Goal: Register for event/course

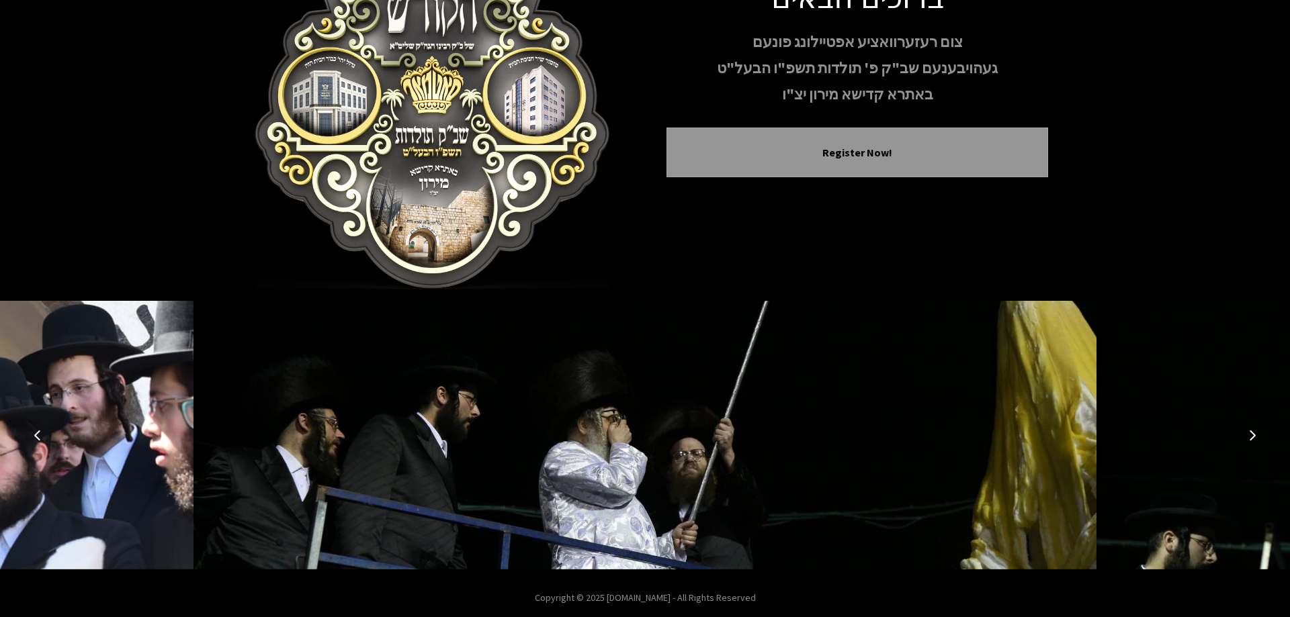
scroll to position [133, 0]
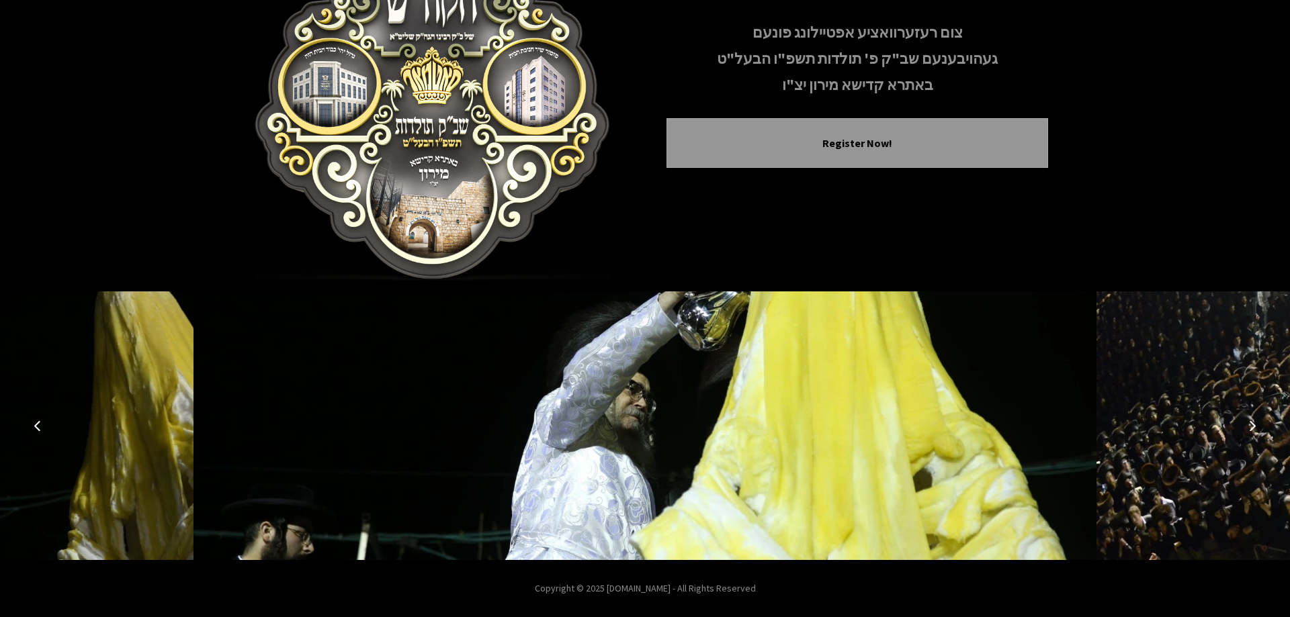
click at [1257, 433] on button "Next image" at bounding box center [1252, 426] width 32 height 32
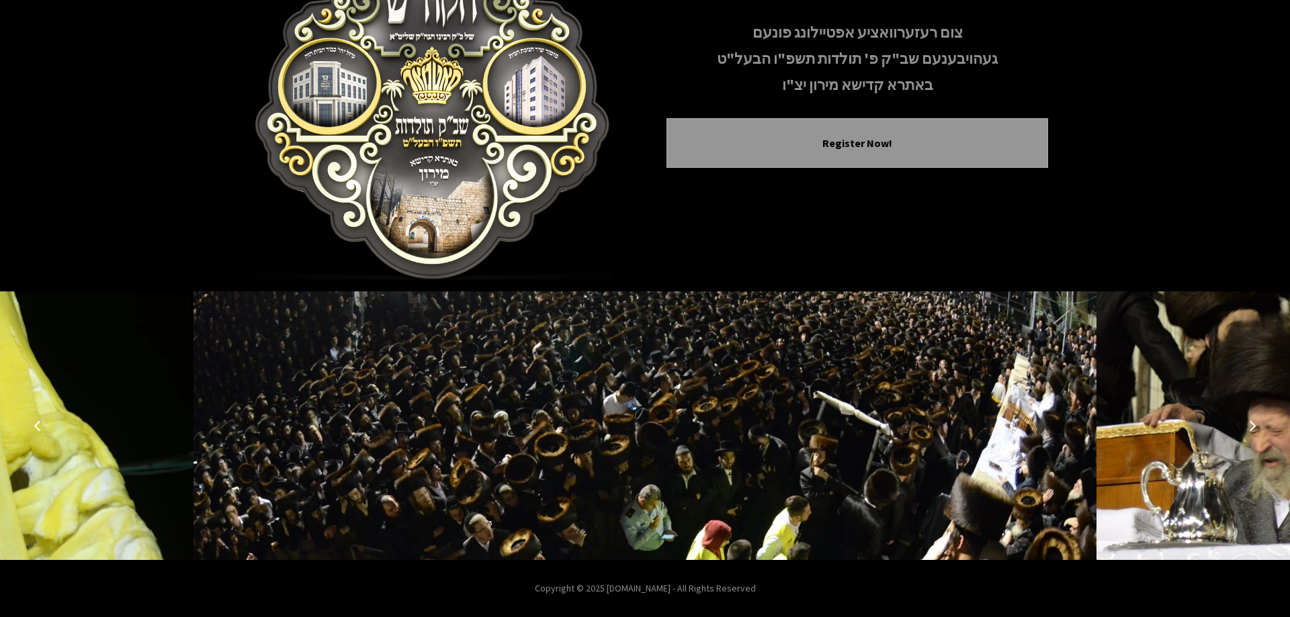
click at [1257, 433] on button "Next image" at bounding box center [1252, 426] width 32 height 32
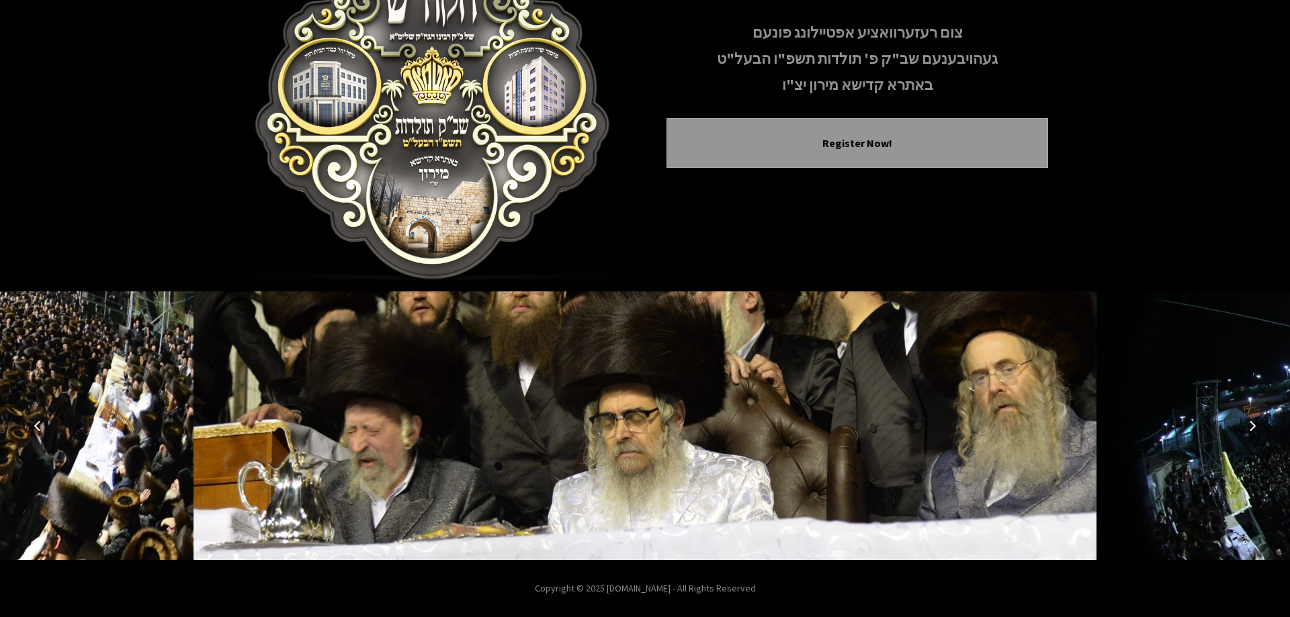
click at [1257, 433] on button "Next image" at bounding box center [1252, 426] width 32 height 32
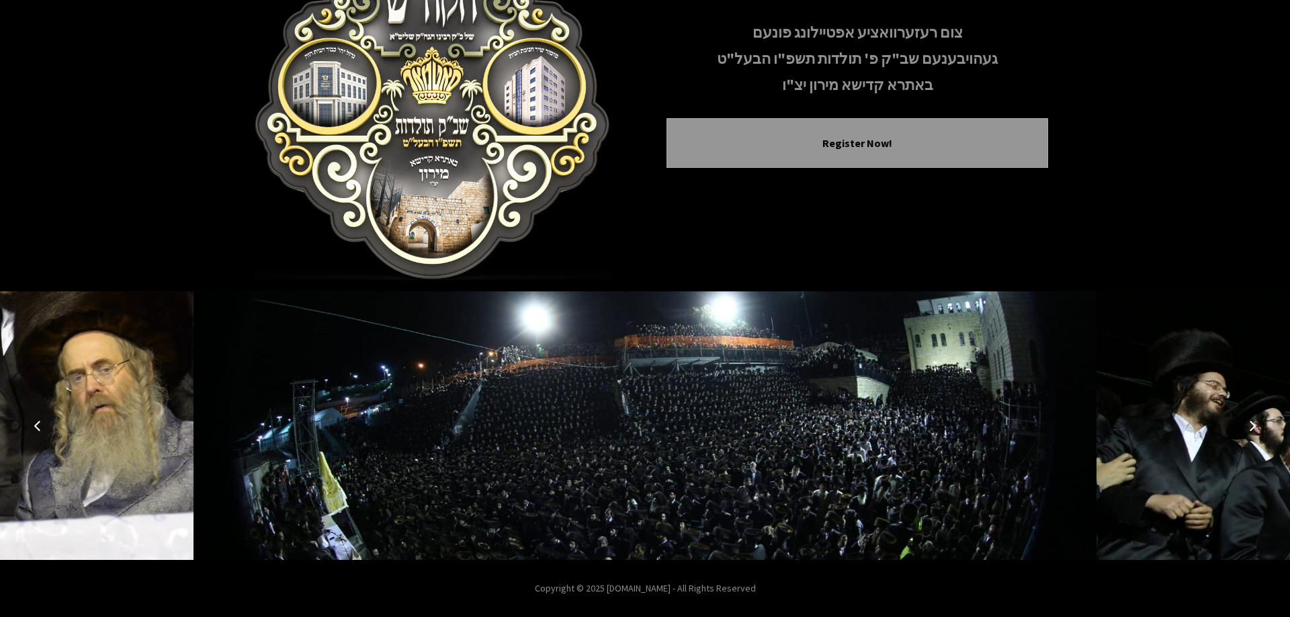
click at [1257, 433] on button "Next image" at bounding box center [1252, 426] width 32 height 32
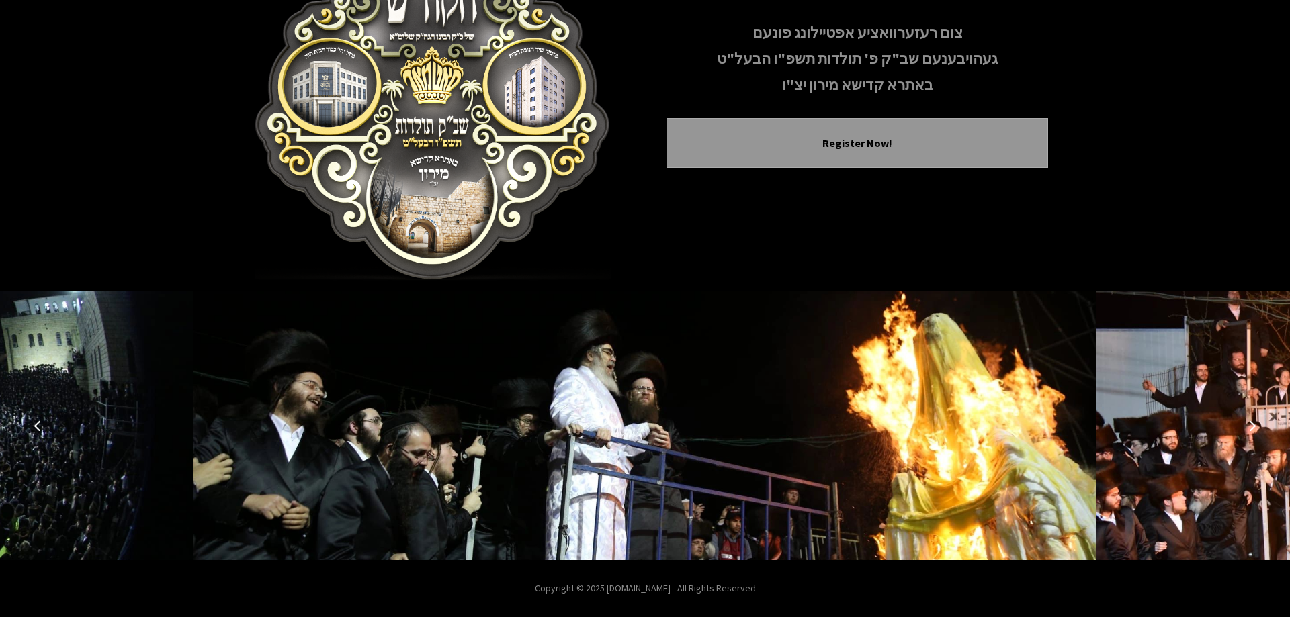
click at [1257, 433] on button "Next image" at bounding box center [1252, 426] width 32 height 32
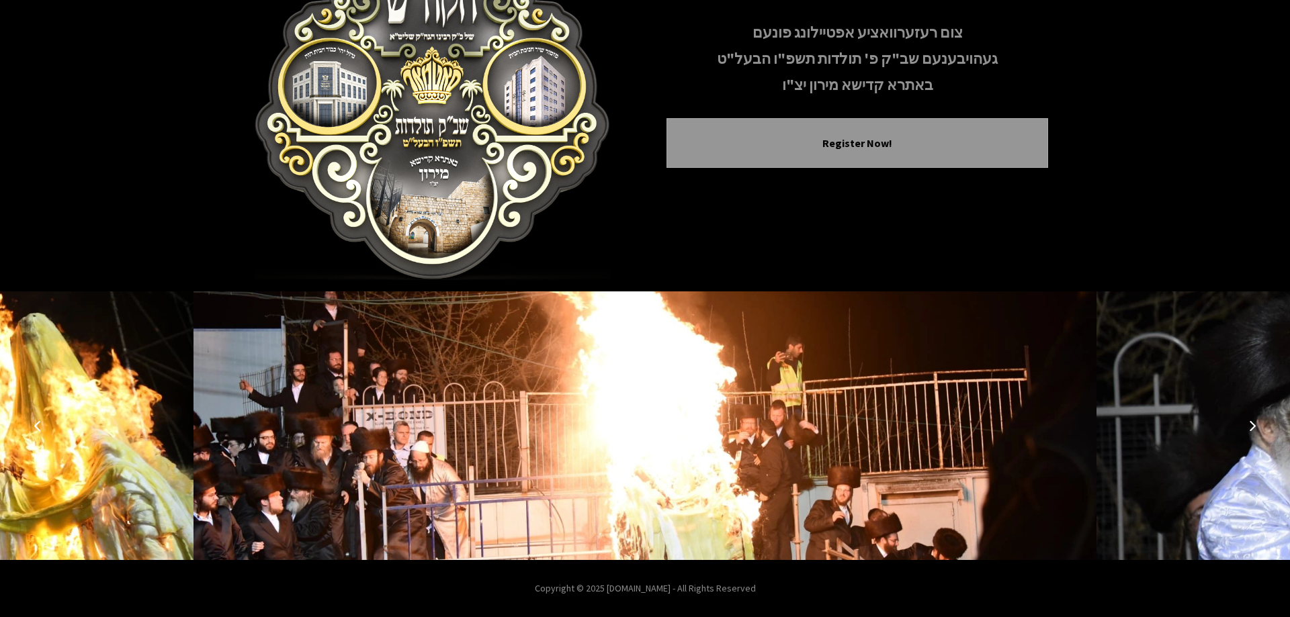
click at [1257, 433] on button "Next image" at bounding box center [1252, 426] width 32 height 32
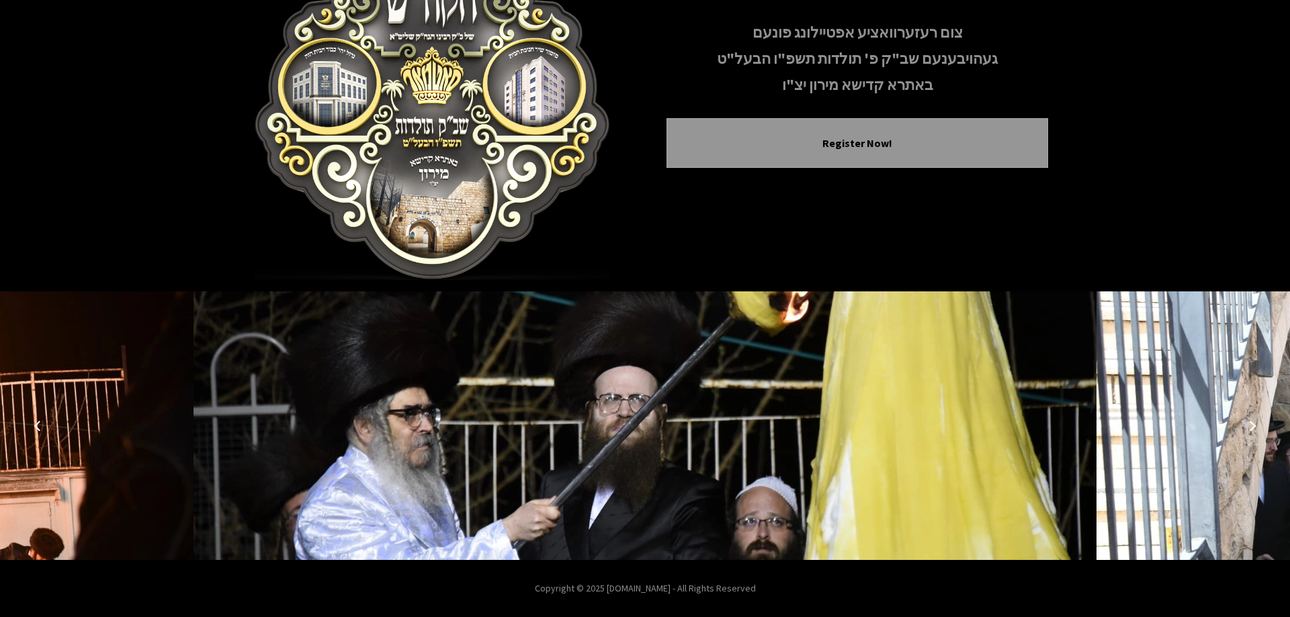
click at [1257, 433] on button "Next image" at bounding box center [1252, 426] width 32 height 32
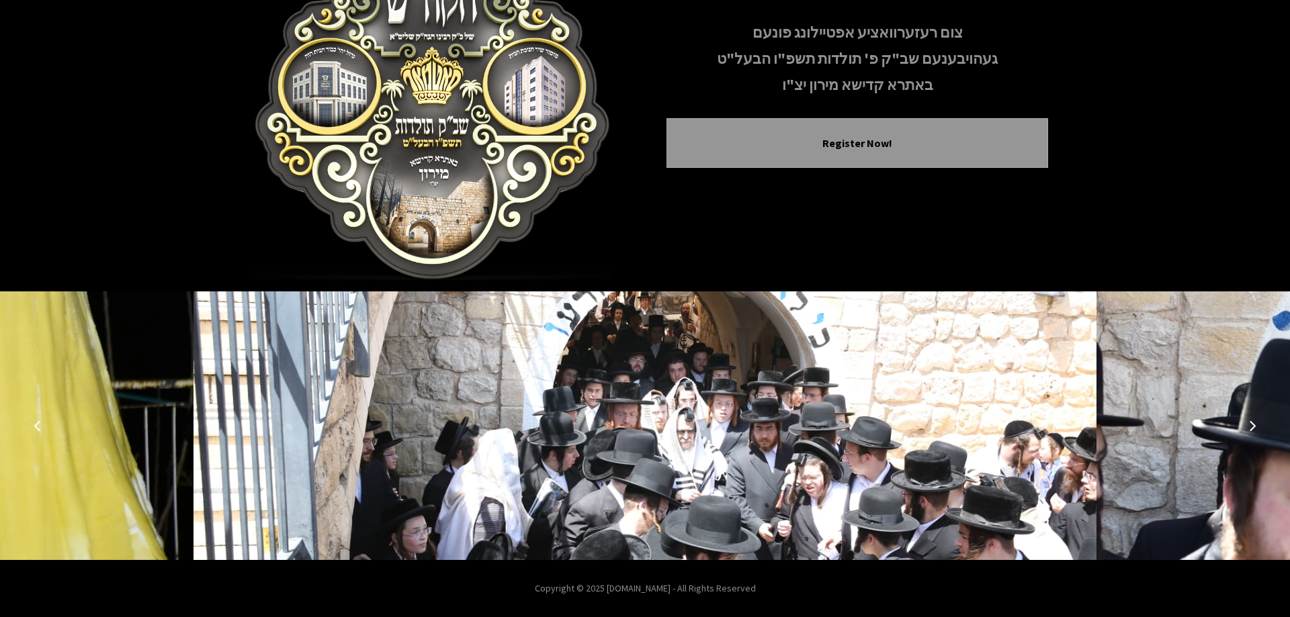
click at [1257, 433] on button "Next image" at bounding box center [1252, 426] width 32 height 32
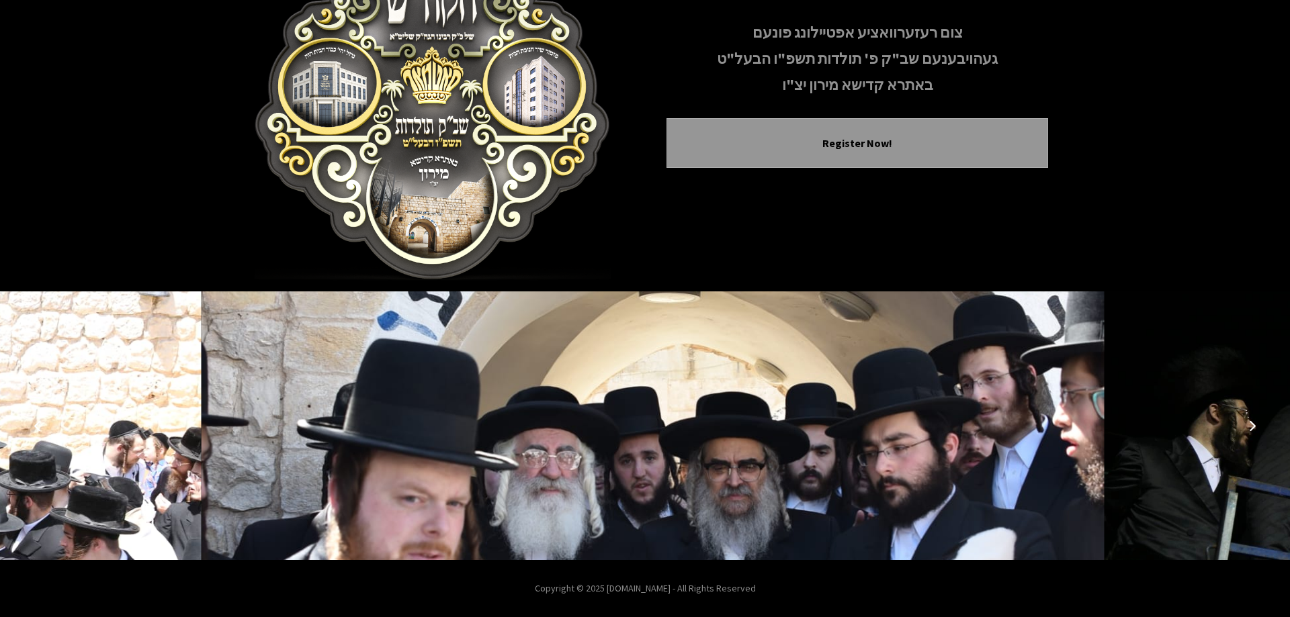
click at [1257, 433] on button "Next image" at bounding box center [1252, 426] width 32 height 32
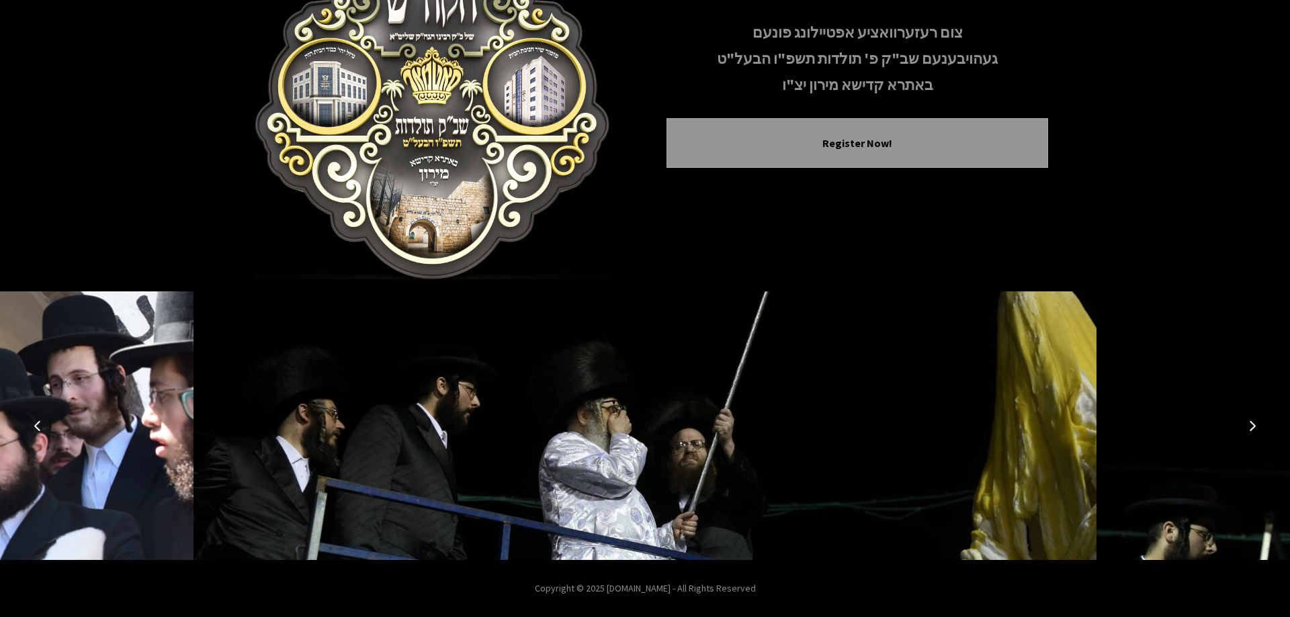
click at [1257, 433] on button "Next image" at bounding box center [1252, 426] width 32 height 32
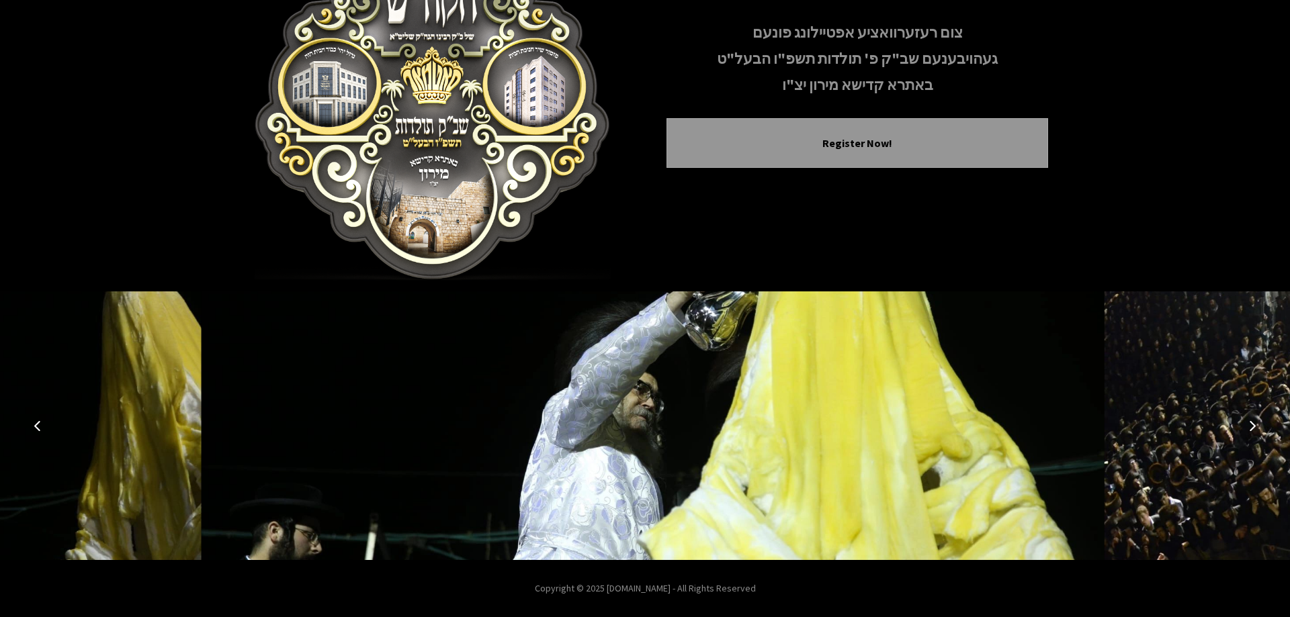
click at [1257, 433] on button "Next image" at bounding box center [1252, 426] width 32 height 32
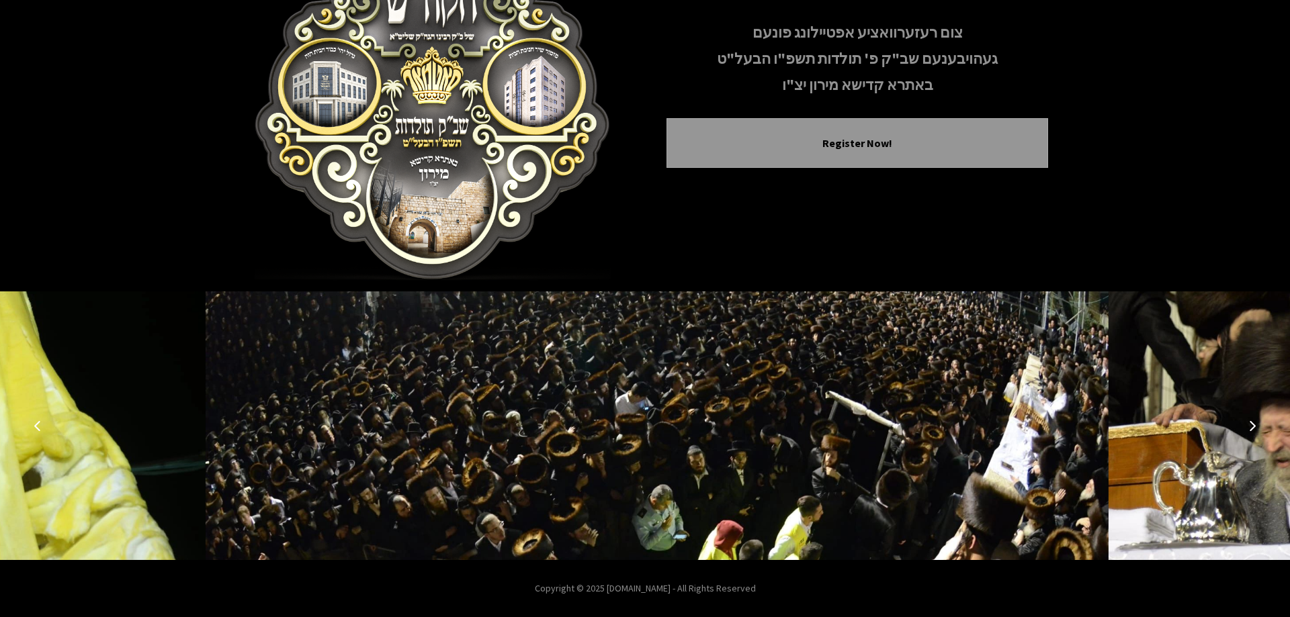
click at [1257, 433] on button "Next image" at bounding box center [1252, 426] width 32 height 32
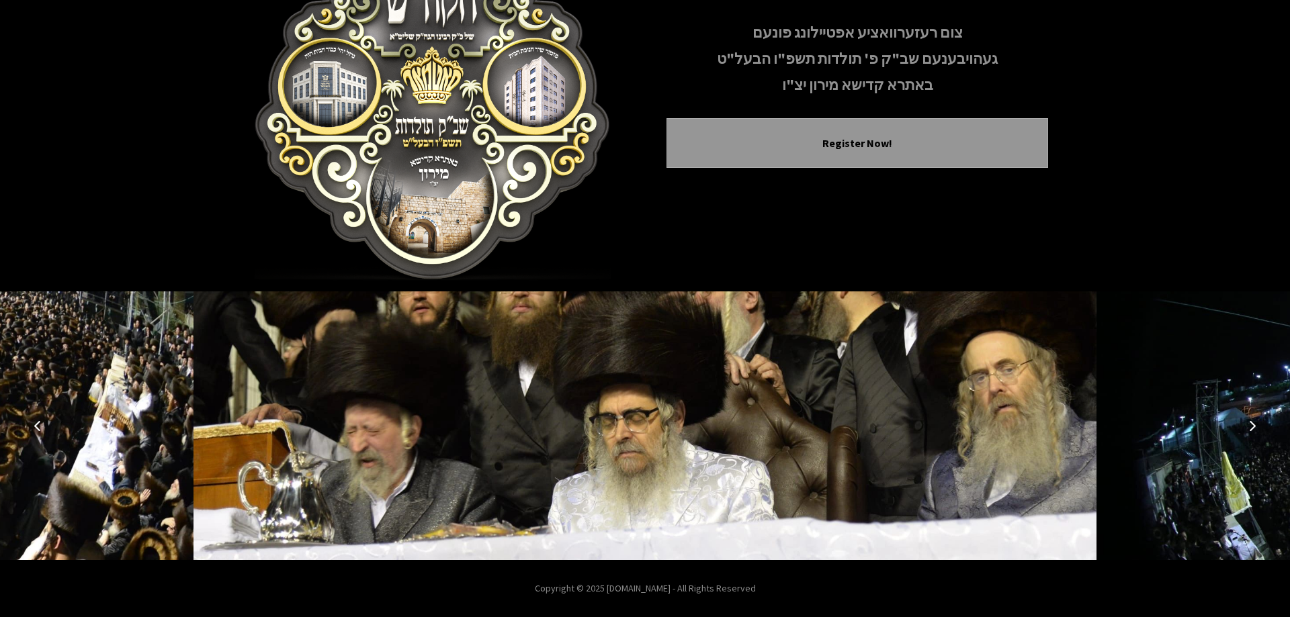
click at [1257, 433] on button "Next image" at bounding box center [1252, 426] width 32 height 32
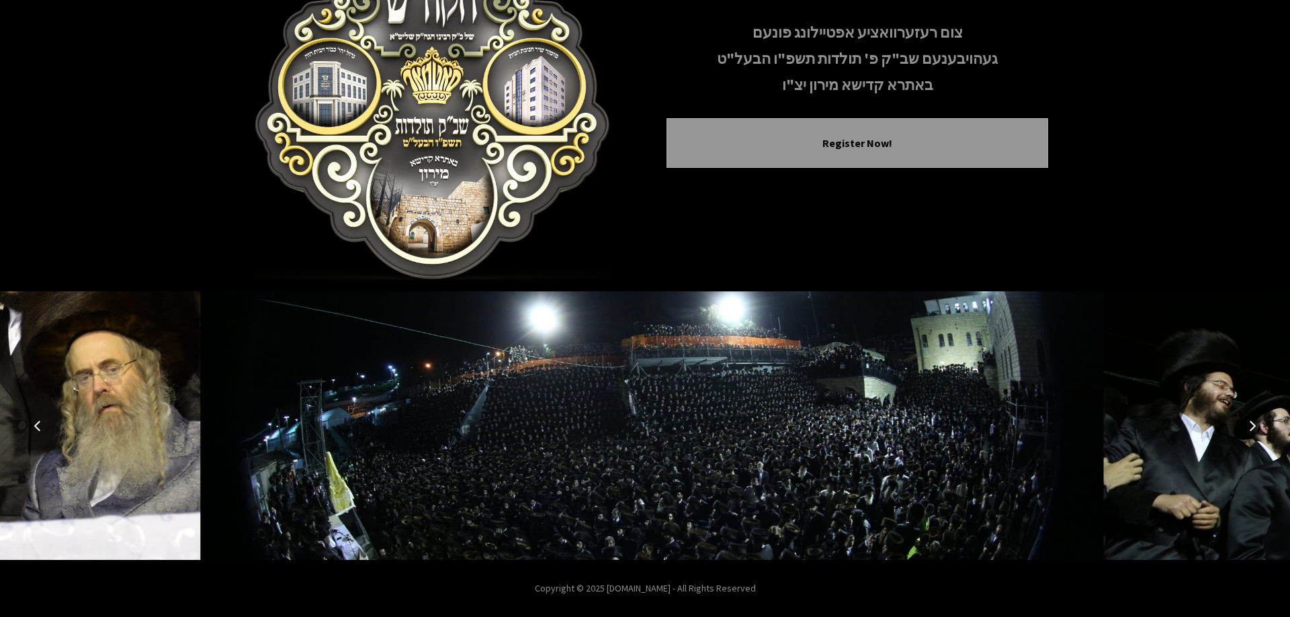
click at [1257, 433] on button "Next image" at bounding box center [1252, 426] width 32 height 32
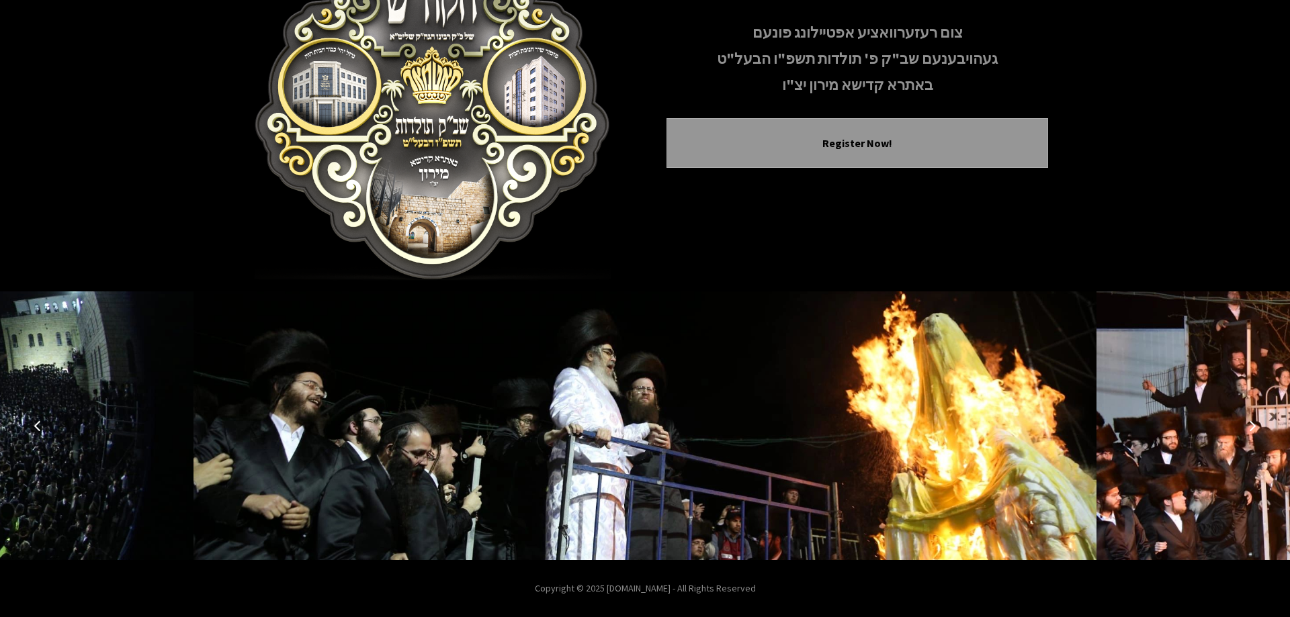
click at [41, 426] on icon "Previous image" at bounding box center [37, 426] width 11 height 11
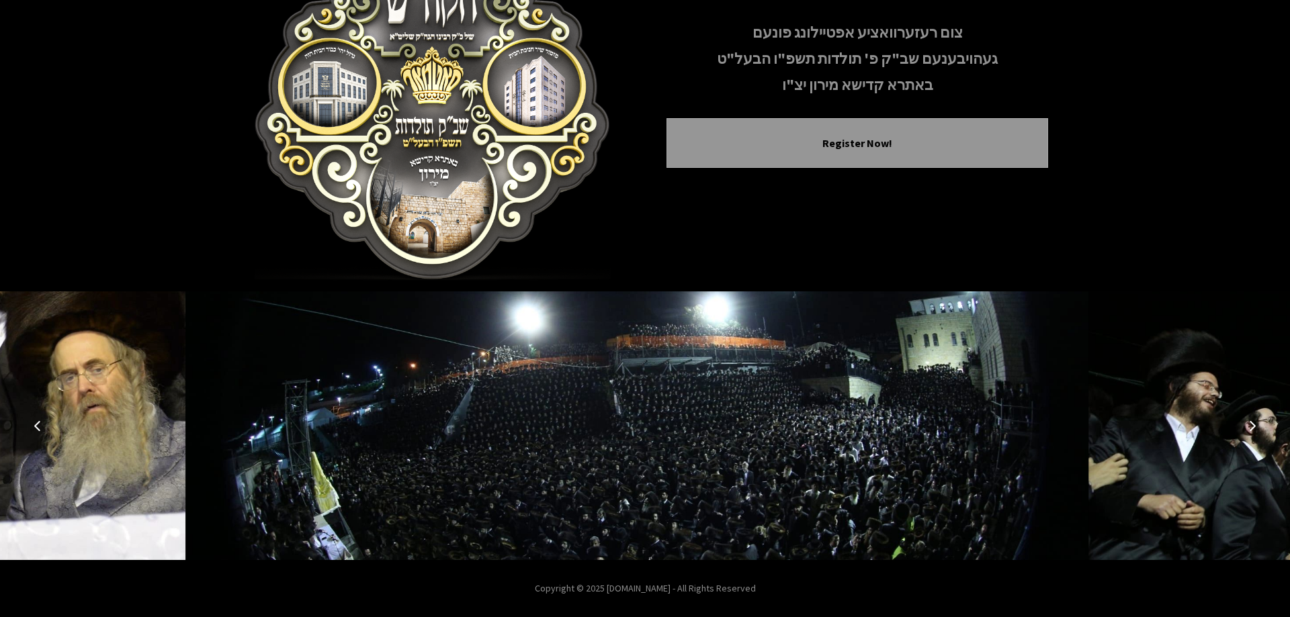
click at [41, 426] on icon "Previous image" at bounding box center [37, 426] width 11 height 11
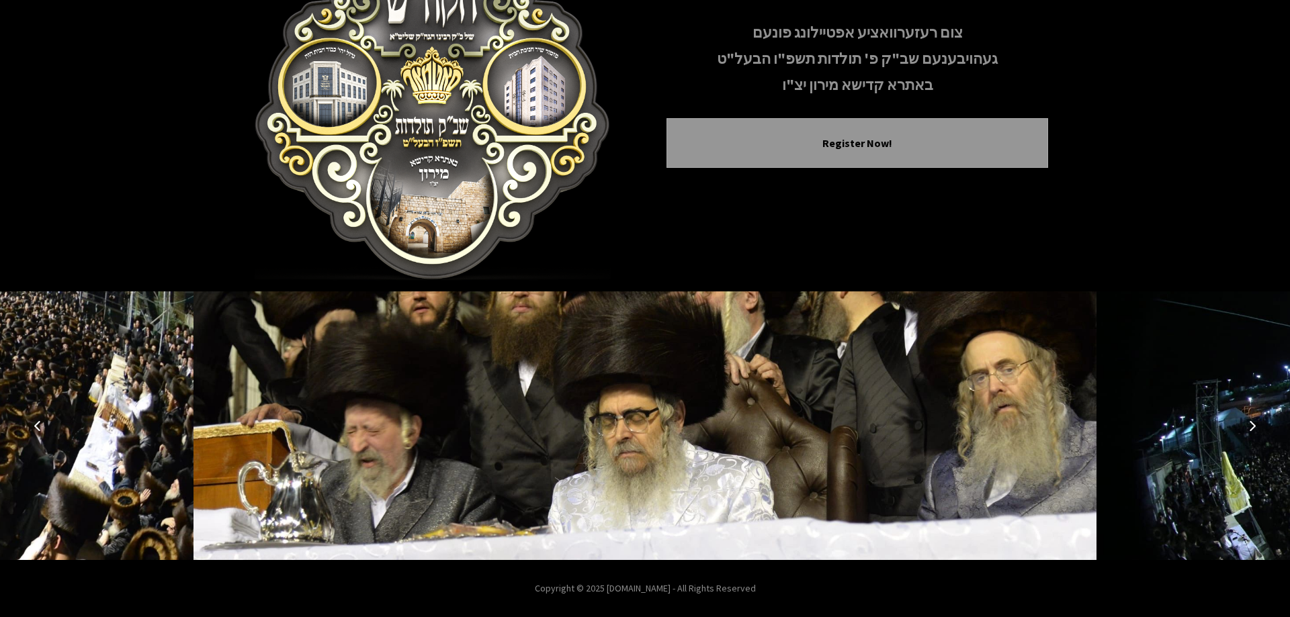
click at [1247, 419] on button "Next image" at bounding box center [1252, 426] width 32 height 32
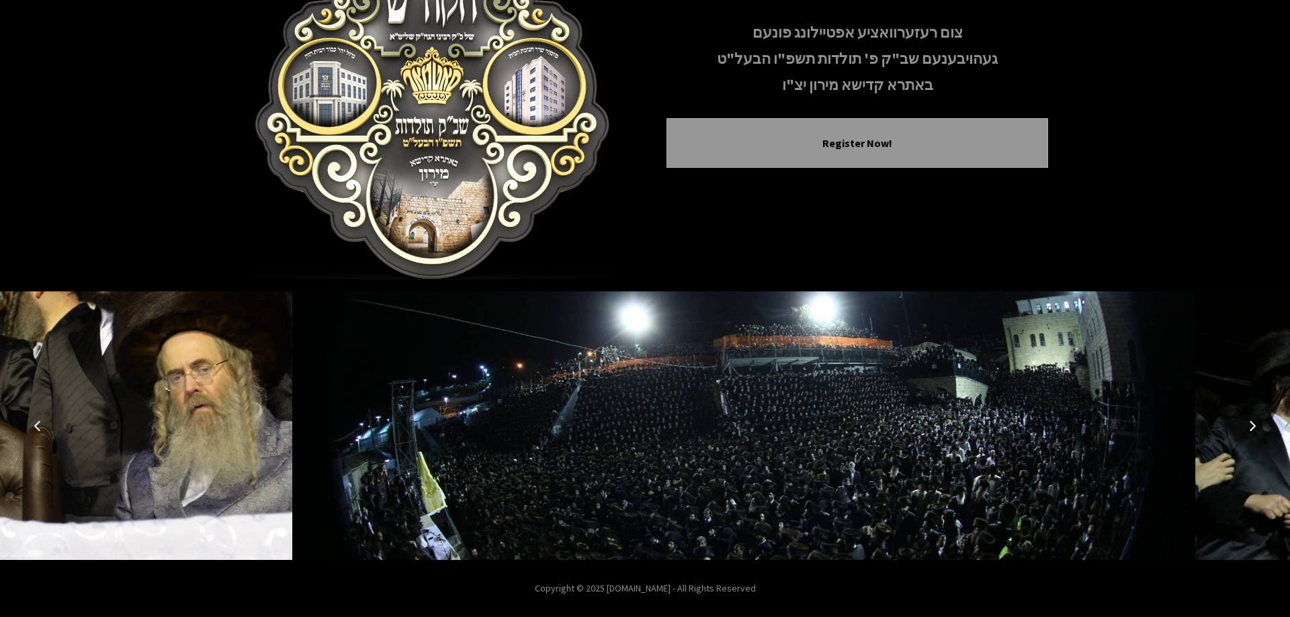
click at [1247, 419] on button "Next image" at bounding box center [1252, 426] width 32 height 32
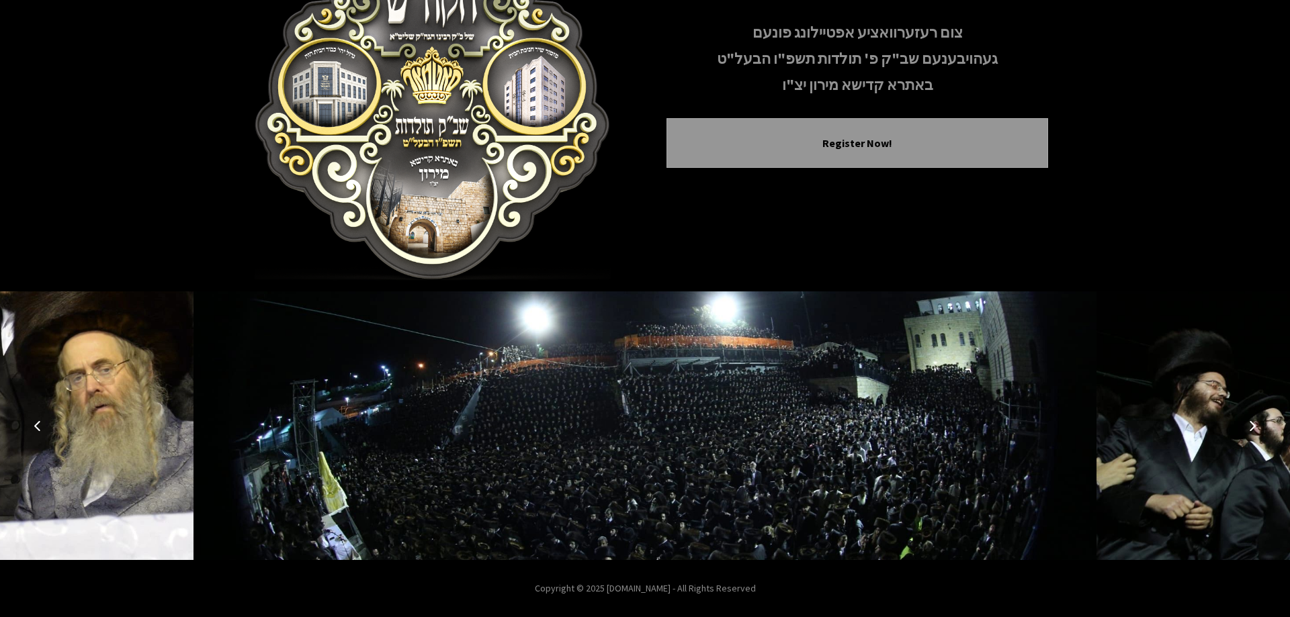
click at [1252, 427] on icon "Next image" at bounding box center [1252, 426] width 11 height 11
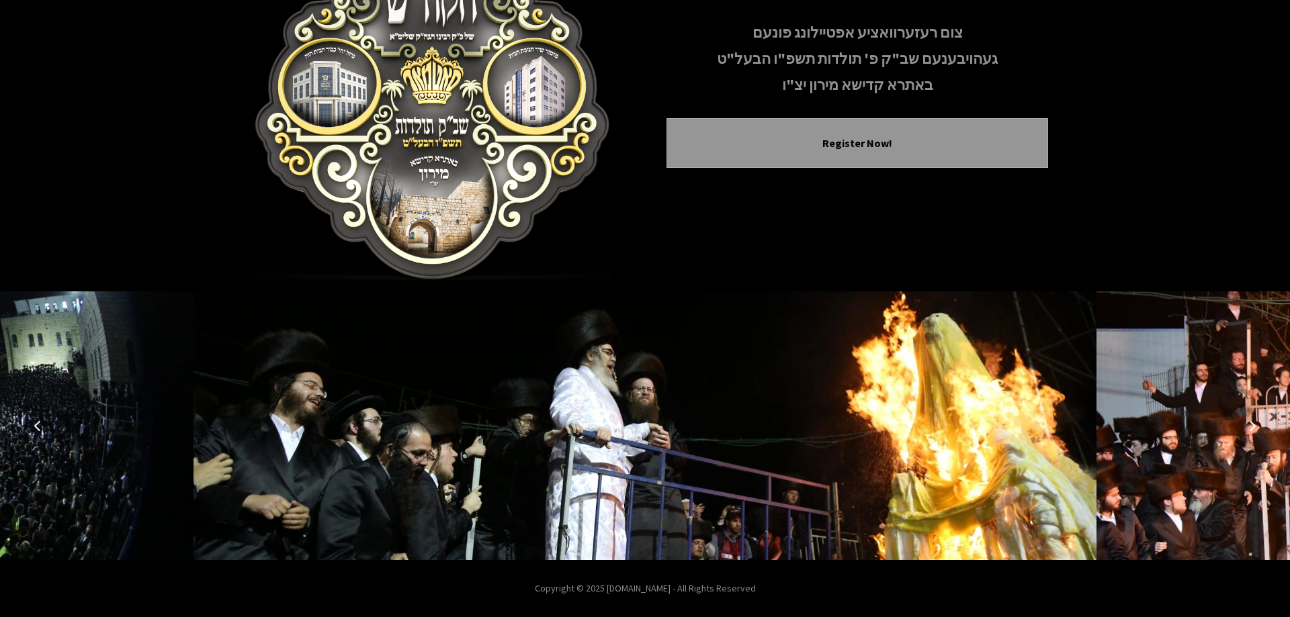
click at [1252, 427] on icon "Next image" at bounding box center [1252, 426] width 11 height 11
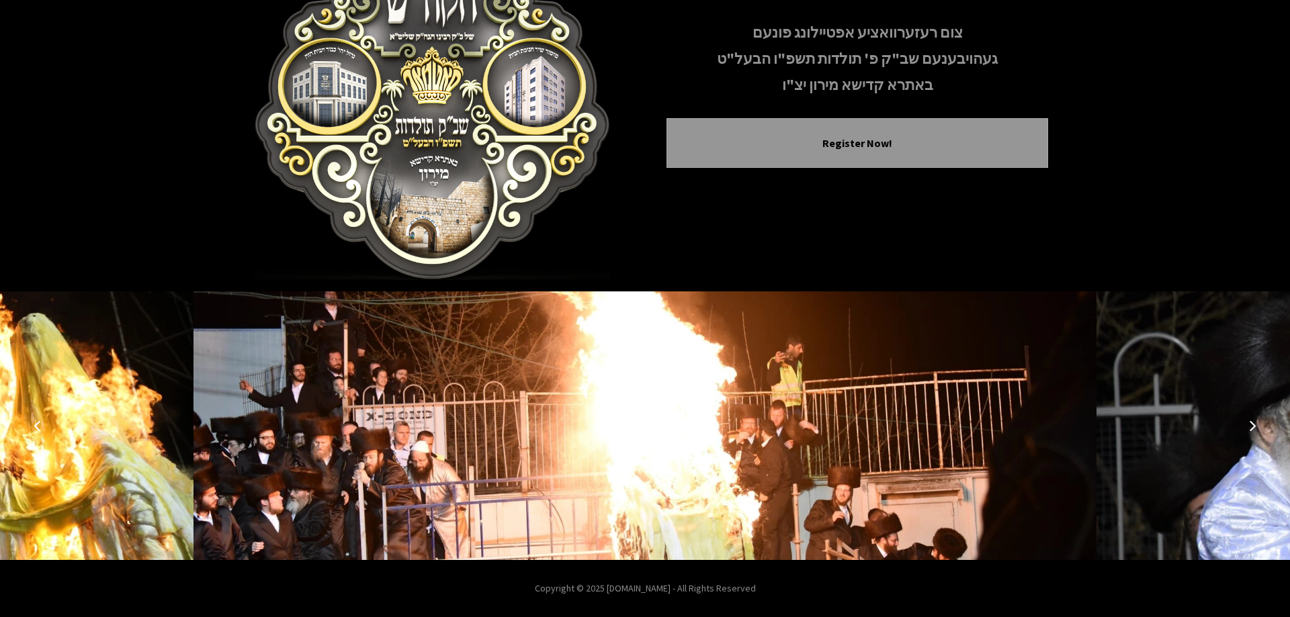
click at [1252, 427] on icon "Next image" at bounding box center [1252, 426] width 11 height 11
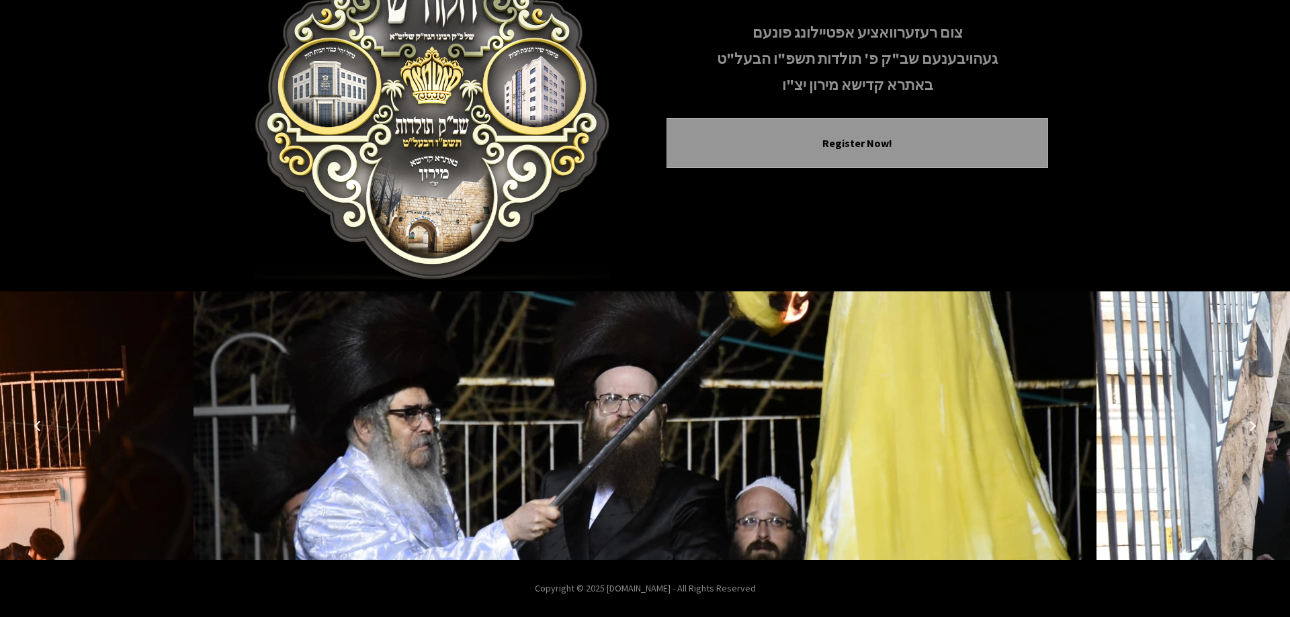
click at [1252, 427] on icon "Next image" at bounding box center [1252, 426] width 11 height 11
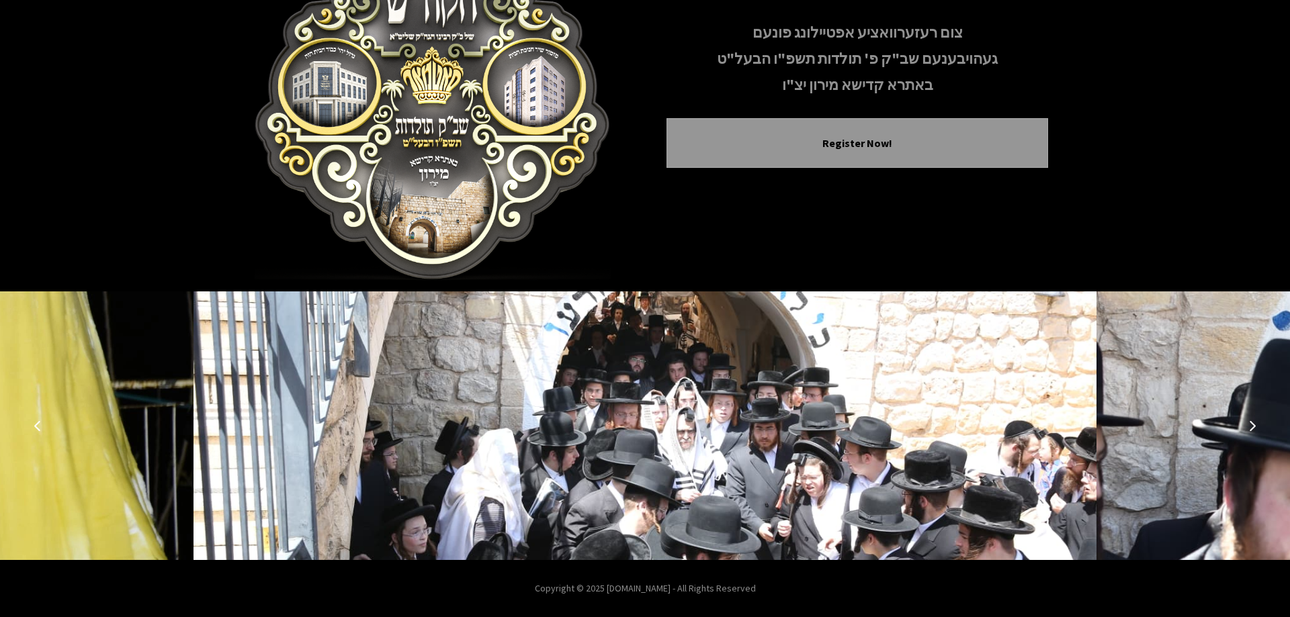
click at [1252, 427] on icon "Next image" at bounding box center [1252, 426] width 11 height 11
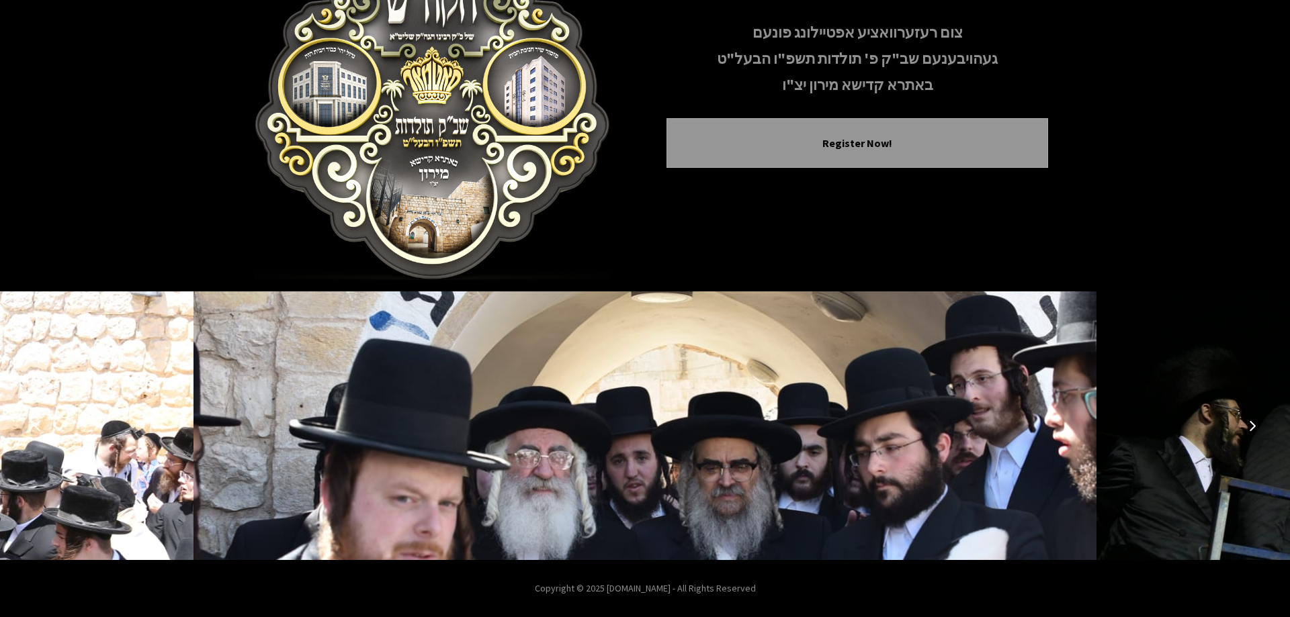
click at [1252, 427] on icon "Next image" at bounding box center [1252, 426] width 11 height 11
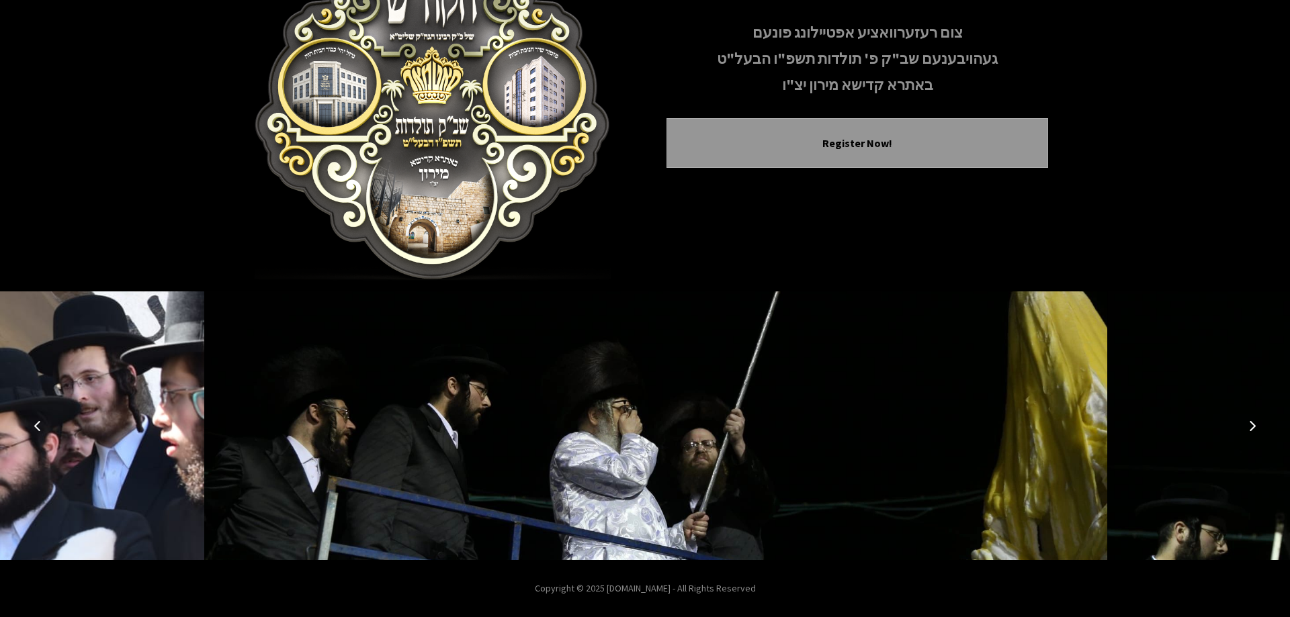
click at [1252, 427] on icon "Next image" at bounding box center [1252, 426] width 11 height 11
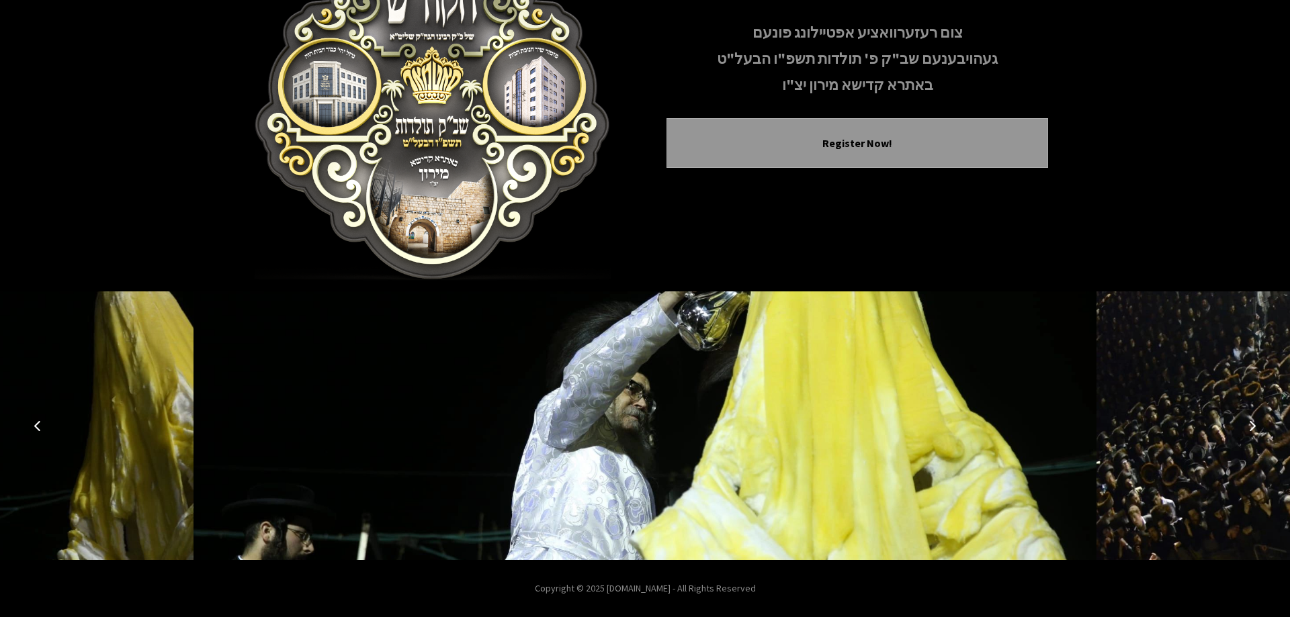
click at [1252, 427] on icon "Next image" at bounding box center [1252, 426] width 11 height 11
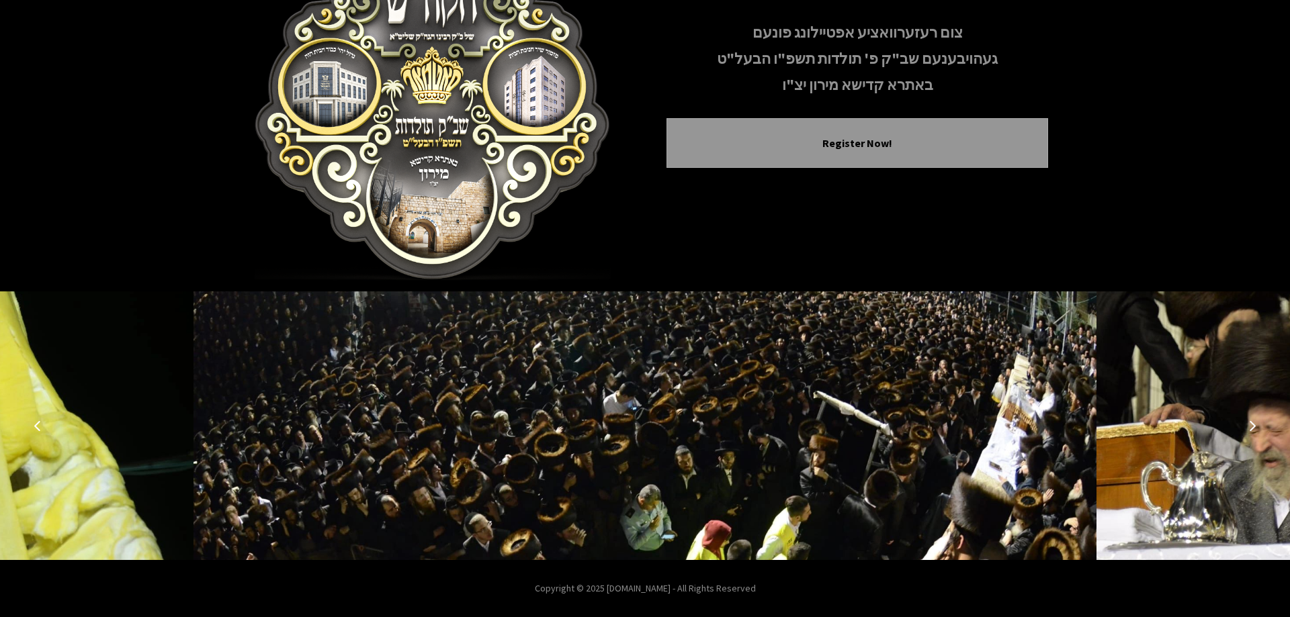
click at [1244, 437] on button "Next image" at bounding box center [1252, 426] width 32 height 32
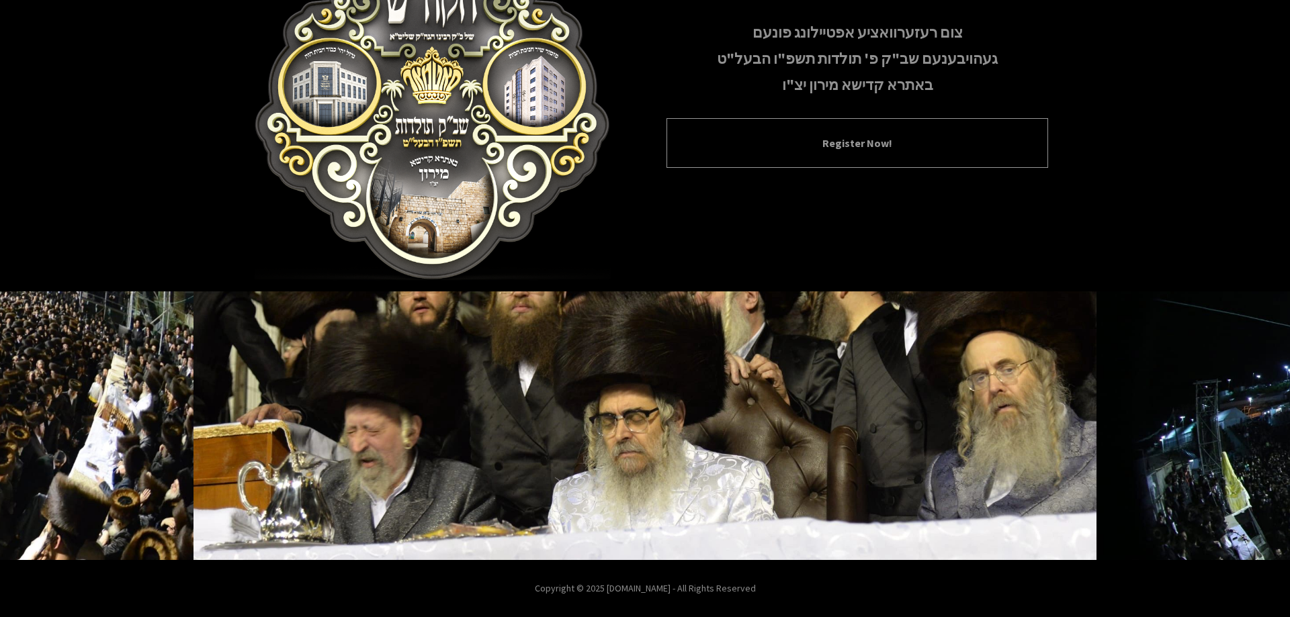
click at [809, 135] on div "Register Now!" at bounding box center [858, 143] width 382 height 50
click at [798, 144] on button "Register Now!" at bounding box center [857, 143] width 348 height 16
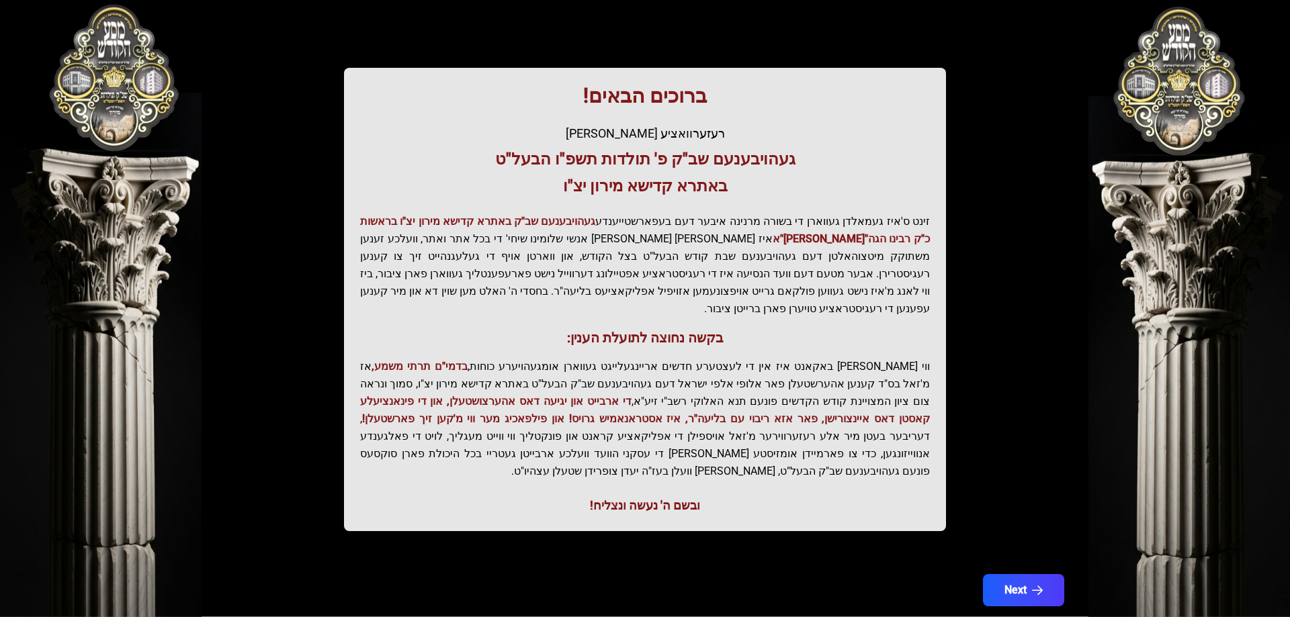
scroll to position [161, 0]
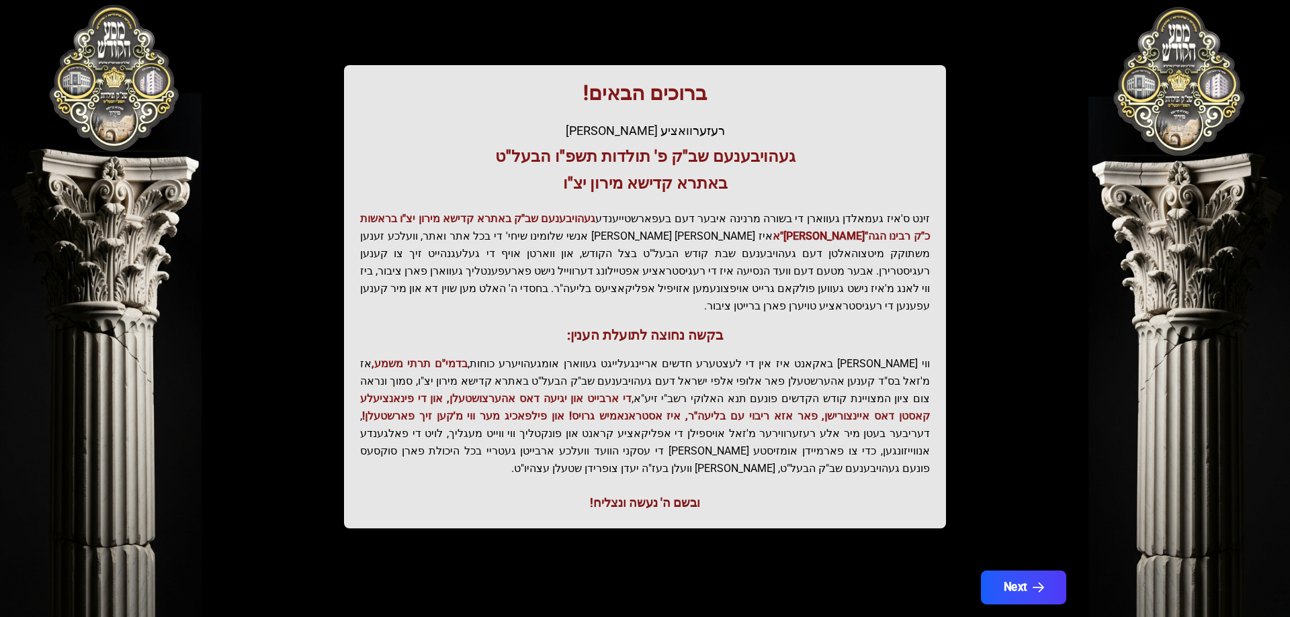
click at [1005, 571] on button "Next" at bounding box center [1023, 588] width 85 height 34
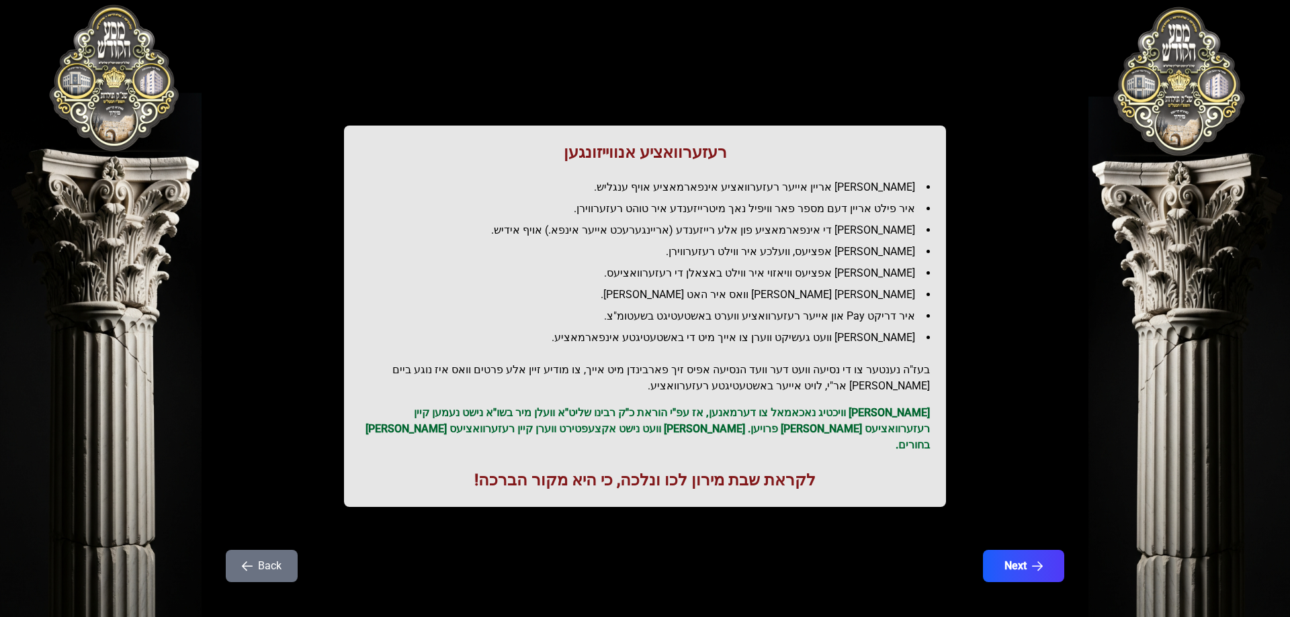
click at [1005, 550] on button "Next" at bounding box center [1023, 566] width 81 height 32
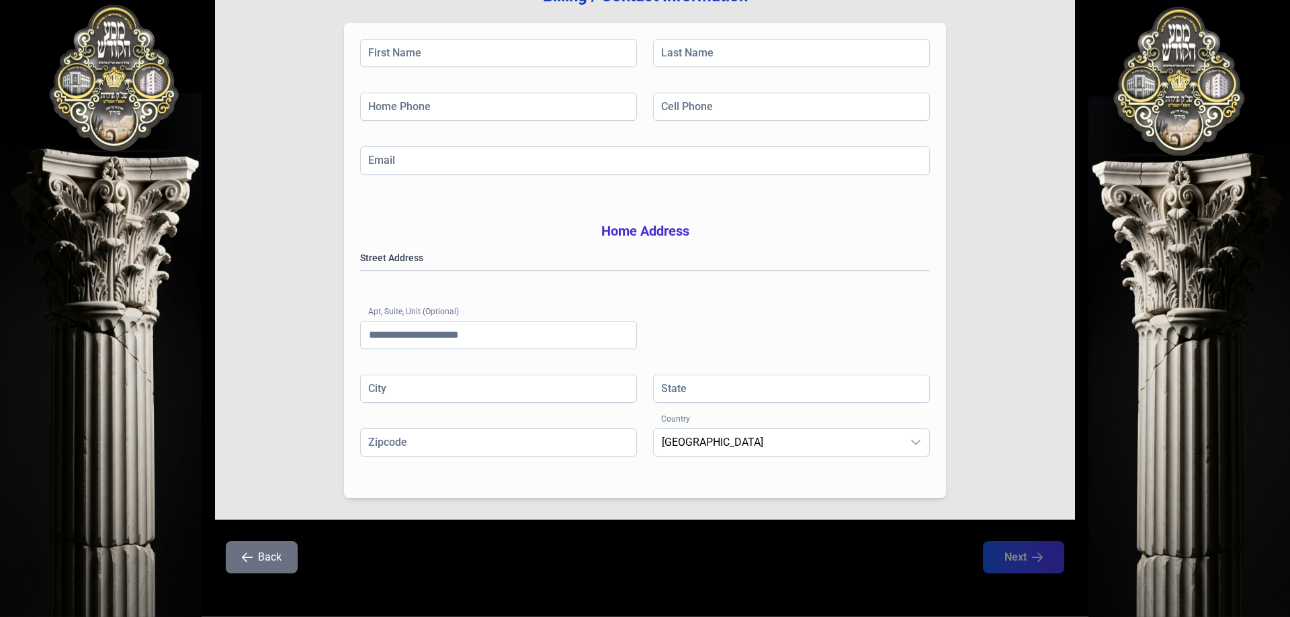
scroll to position [214, 0]
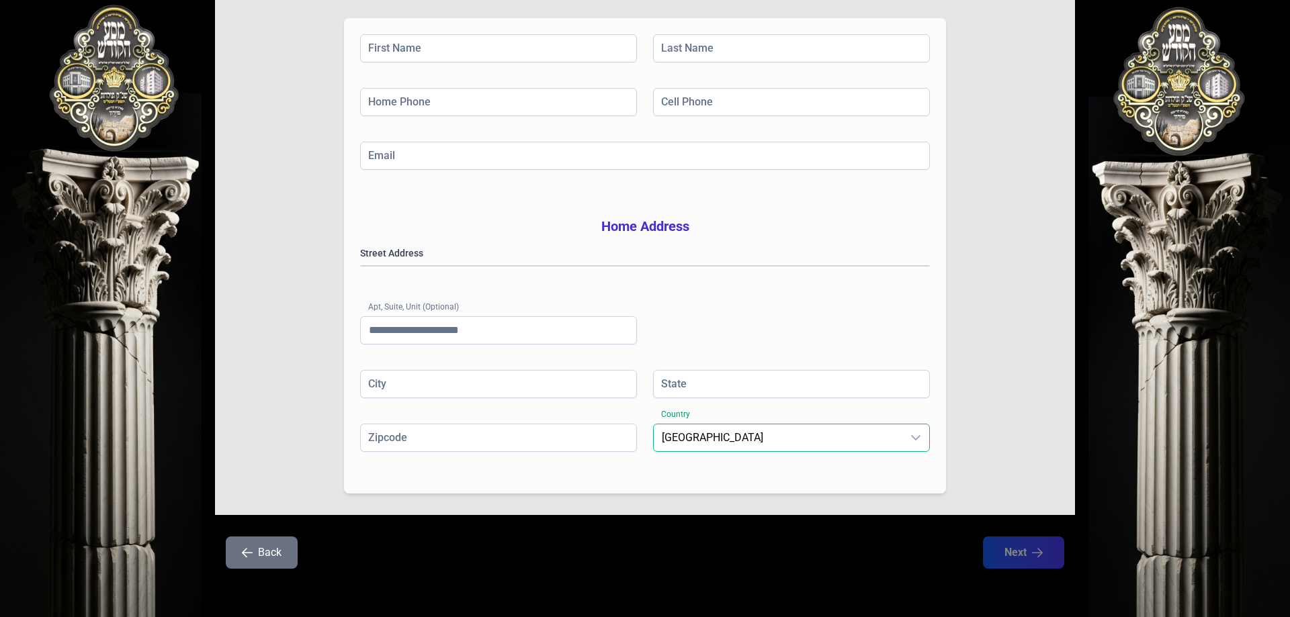
click at [845, 443] on span "[GEOGRAPHIC_DATA]" at bounding box center [778, 438] width 249 height 27
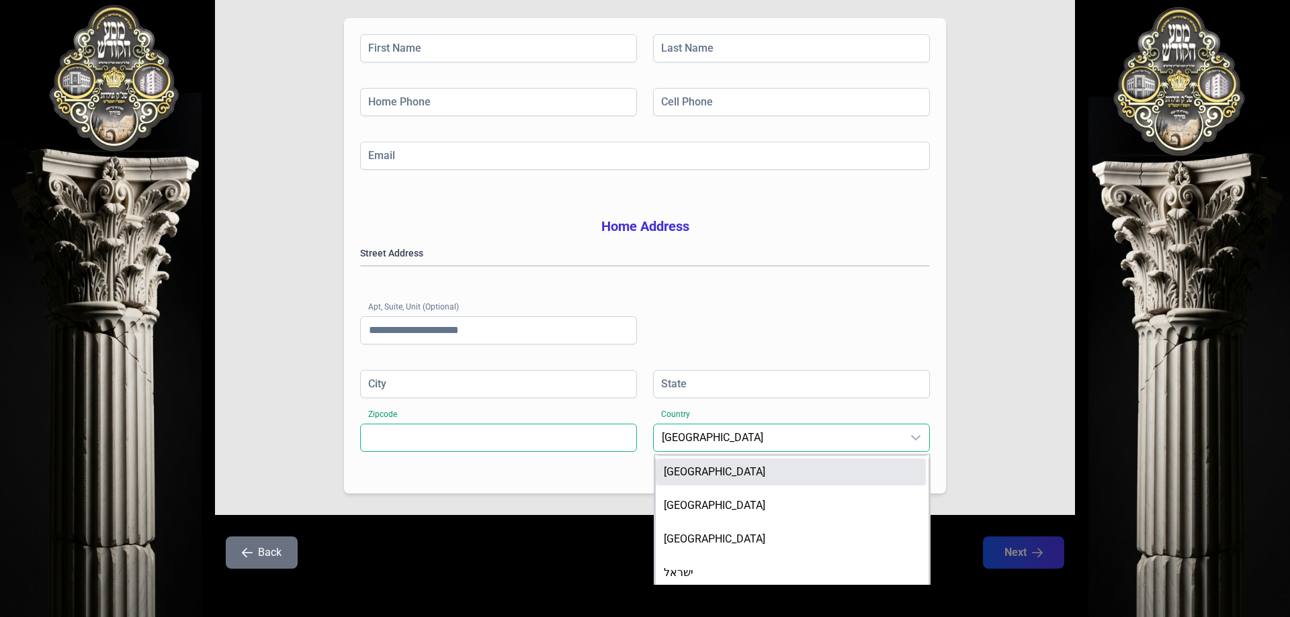
click at [545, 443] on input "Zipcode" at bounding box center [498, 438] width 277 height 28
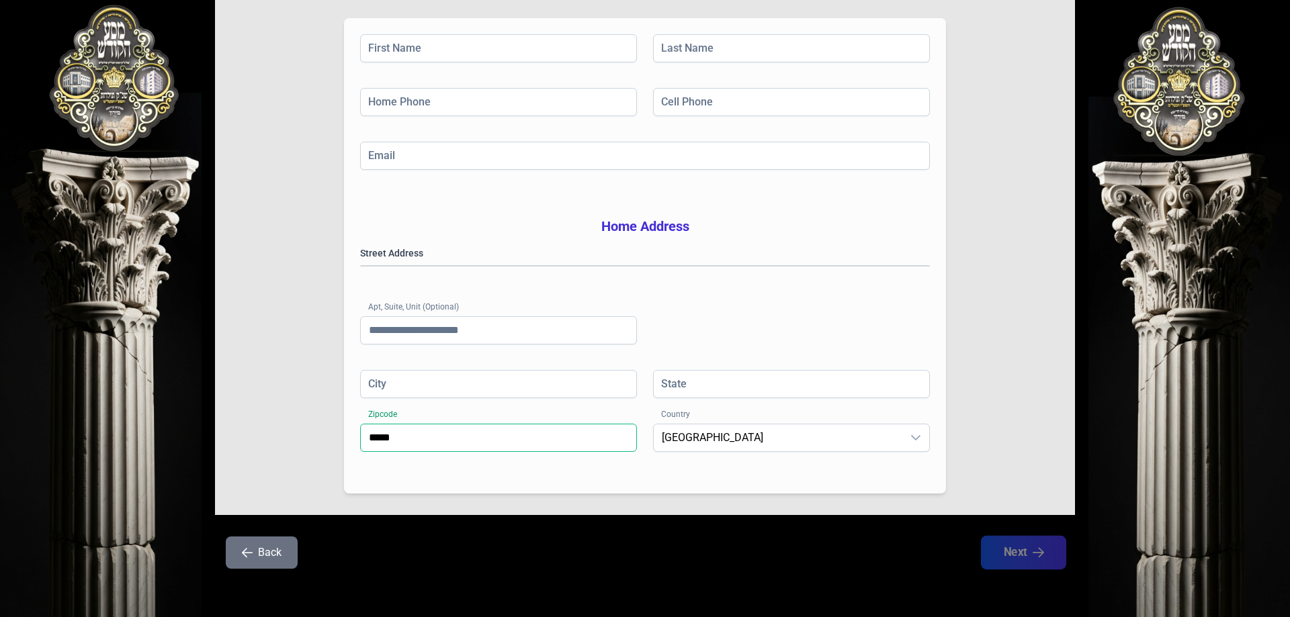
type input "*****"
click at [589, 374] on input "City" at bounding box center [498, 384] width 277 height 28
type input "********"
click at [676, 382] on input "State" at bounding box center [791, 384] width 277 height 28
type input "**"
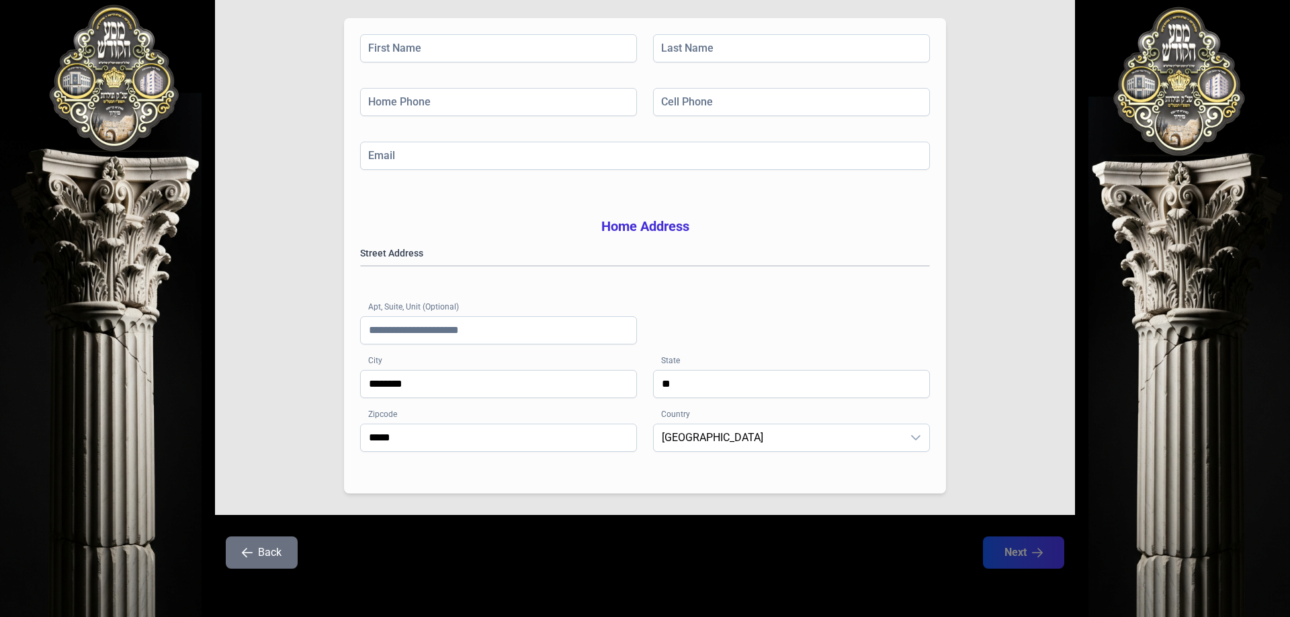
click at [275, 557] on button "Back" at bounding box center [262, 553] width 72 height 32
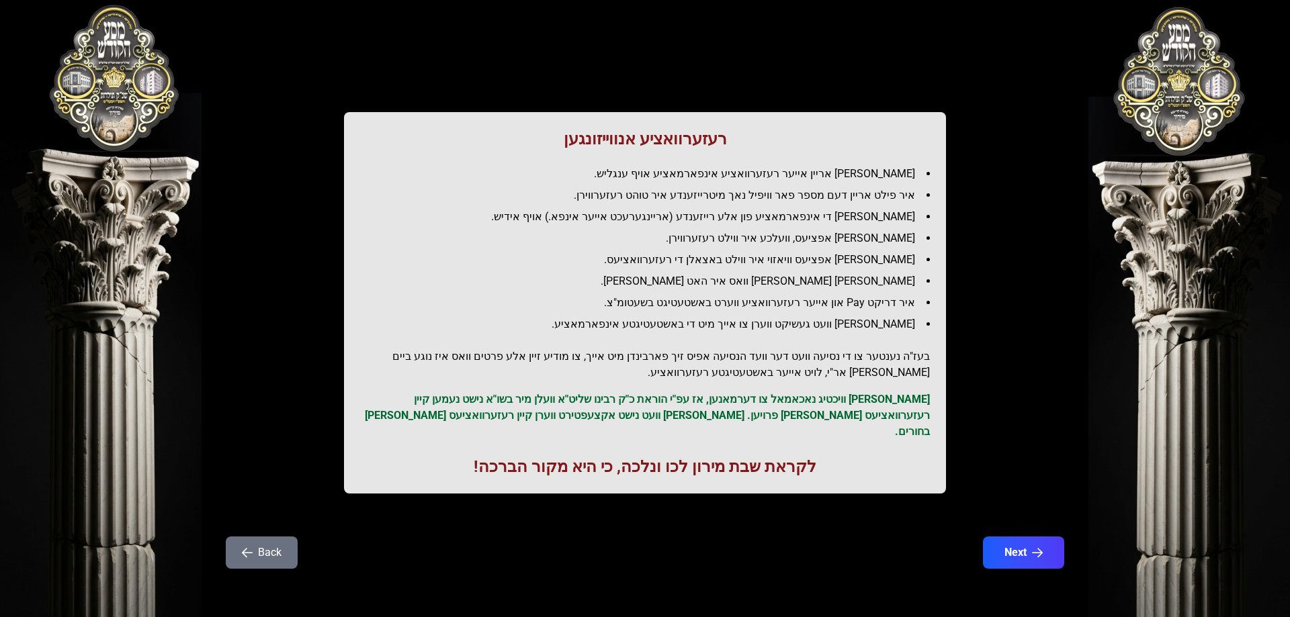
scroll to position [36, 0]
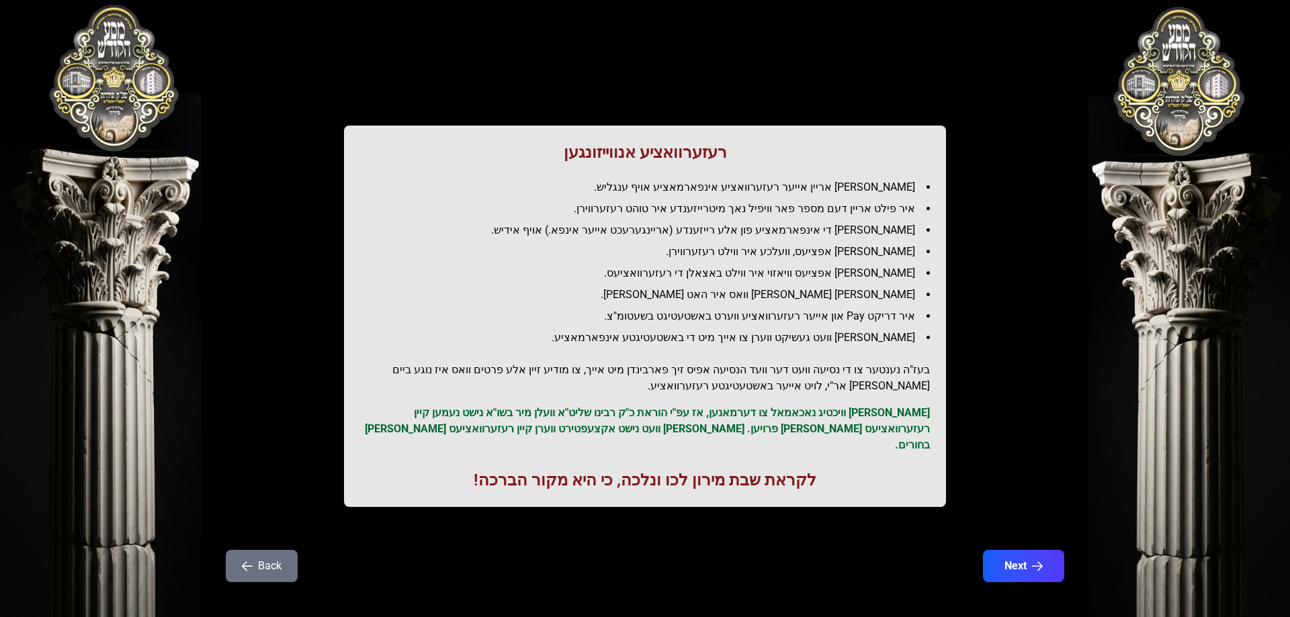
click at [275, 557] on button "Back" at bounding box center [262, 566] width 72 height 32
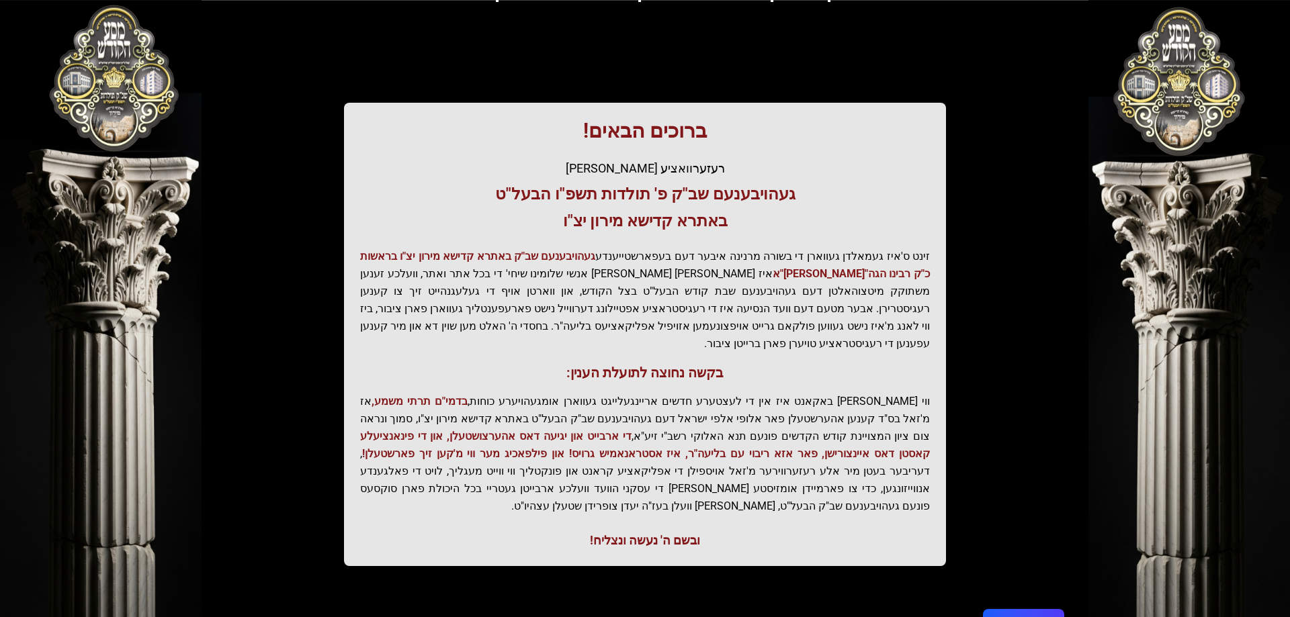
scroll to position [161, 0]
